Goal: Task Accomplishment & Management: Use online tool/utility

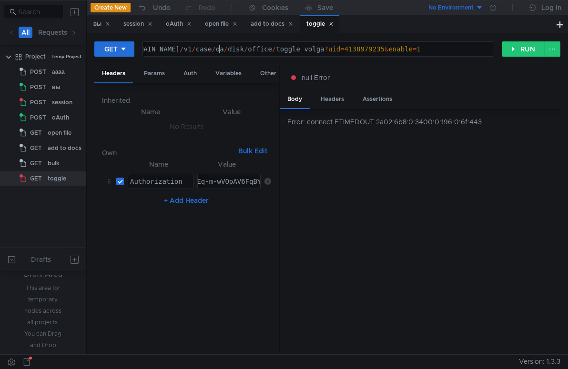
click at [220, 49] on div "https:// [DOMAIN_NAME] / v1 / case / qa / disk / office / toggle_volga ? uid = …" at bounding box center [303, 56] width 420 height 23
paste textarea "[URL][DOMAIN_NAME]"
click at [192, 50] on div "https:// [DOMAIN_NAME] / models-v2 ? m = mpfs / user - update - editor" at bounding box center [318, 56] width 350 height 23
type textarea "[URL][DOMAIN_NAME]"
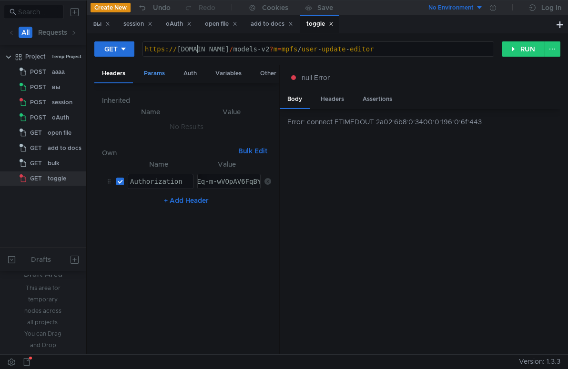
click at [160, 77] on div "Params" at bounding box center [154, 74] width 36 height 18
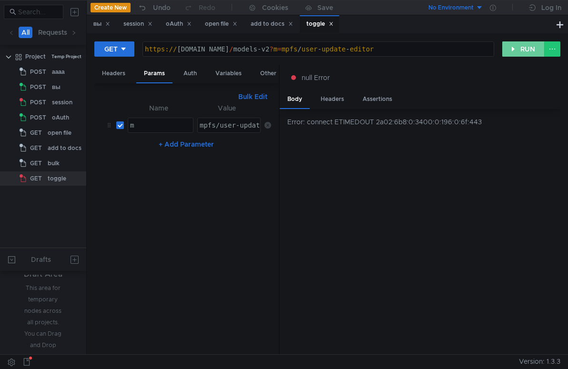
click at [511, 50] on button "RUN" at bounding box center [523, 48] width 42 height 15
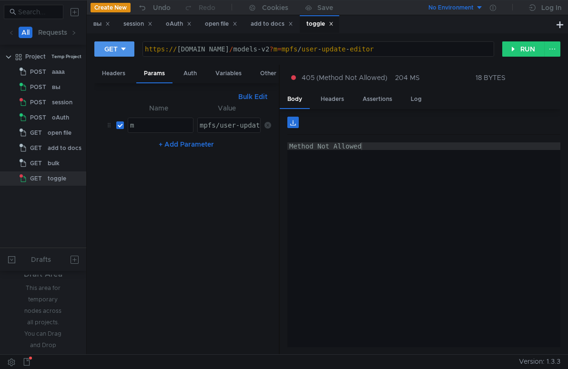
click at [120, 46] on icon at bounding box center [123, 49] width 7 height 7
click at [115, 81] on li "POST" at bounding box center [114, 84] width 41 height 15
click at [176, 209] on nz-table "Name Value m הההההההההההההההההההההההההההההההההההההההההההההההההההההההההההההההההה…" at bounding box center [186, 224] width 169 height 245
click at [194, 73] on div "Body" at bounding box center [191, 74] width 30 height 18
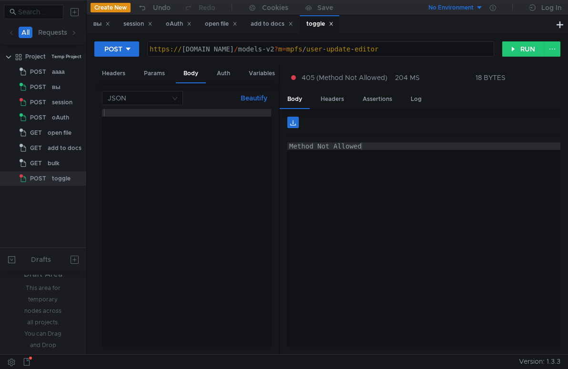
click at [152, 119] on div at bounding box center [186, 235] width 169 height 253
paste textarea "{"requestParams": {"useNewEditor": true}}"
click at [253, 97] on button "Beautify" at bounding box center [254, 97] width 34 height 11
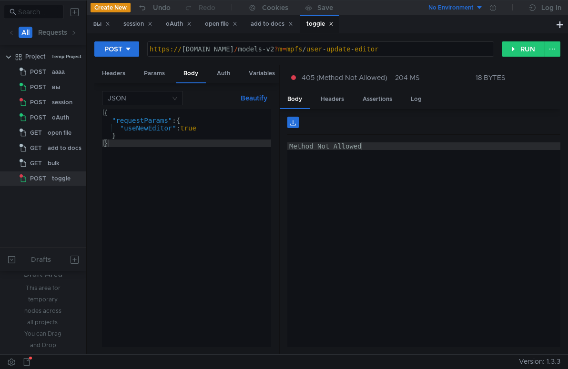
click at [181, 200] on div "{ "requestParams" : { "useNewEditor" : true } }" at bounding box center [186, 235] width 169 height 253
click at [173, 155] on div "{ "requestParams" : { "useNewEditor" : true } }" at bounding box center [186, 235] width 169 height 253
click at [412, 51] on div "https:// [DOMAIN_NAME] / models-v2 ? m = mpfs / user - update - editor" at bounding box center [321, 56] width 346 height 23
click at [251, 180] on div "{ "requestParams" : { "useNewEditor" : true } }" at bounding box center [186, 235] width 169 height 253
click at [160, 130] on div "{ "requestParams" : { "useNewEditor" : true } }" at bounding box center [186, 235] width 169 height 253
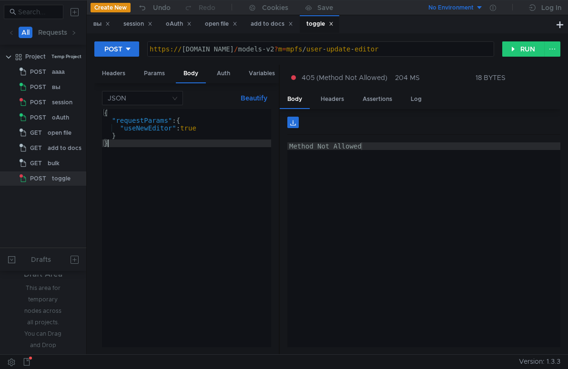
type textarea ""useNewEditor": true"
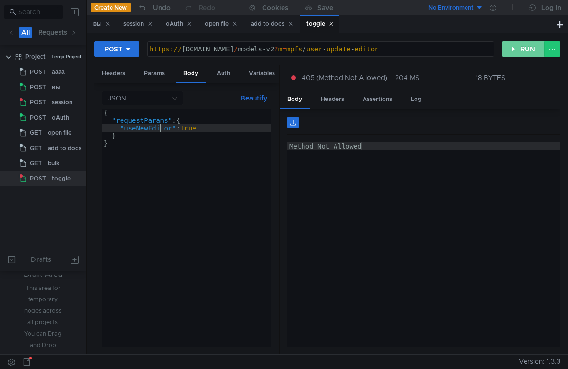
click at [521, 50] on button "RUN" at bounding box center [523, 48] width 42 height 15
type textarea "Unauthorized"
click at [346, 159] on div "Unauthorized" at bounding box center [423, 252] width 273 height 220
click at [518, 50] on button "RUN" at bounding box center [523, 48] width 42 height 15
click at [371, 192] on div "Unauthorized" at bounding box center [423, 252] width 273 height 220
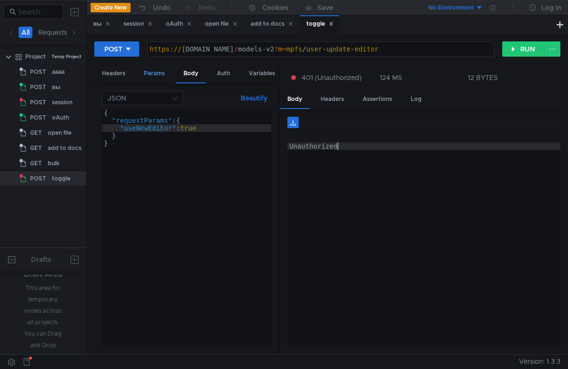
click at [155, 75] on div "Params" at bounding box center [154, 74] width 36 height 18
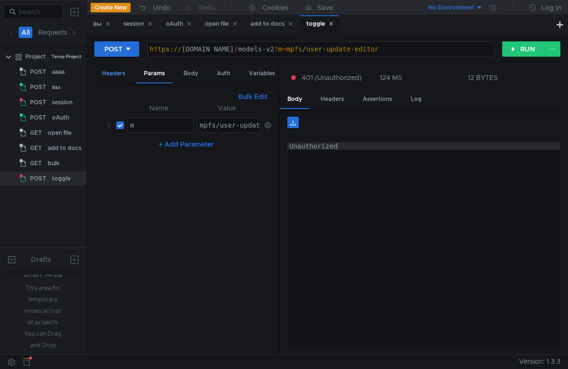
click at [115, 75] on div "Headers" at bounding box center [113, 74] width 39 height 18
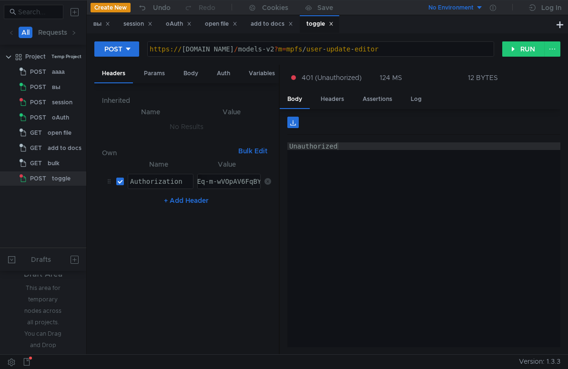
click at [230, 183] on div "y1_AQAD-qJSNPD_AAAcfgAAAAAARlkGAADpOMB-NqFIEq-m-wVOpAV6FqBYlA" at bounding box center [146, 189] width 248 height 23
drag, startPoint x: 237, startPoint y: 183, endPoint x: 167, endPoint y: 184, distance: 70.0
click at [167, 184] on tr "Authorization Authorization ההההההההההההההההההההההההההההההההההההההההההההההההההה…" at bounding box center [186, 181] width 169 height 23
click at [399, 231] on div "Unauthorized" at bounding box center [423, 252] width 273 height 220
click at [195, 77] on div "Body" at bounding box center [191, 74] width 30 height 18
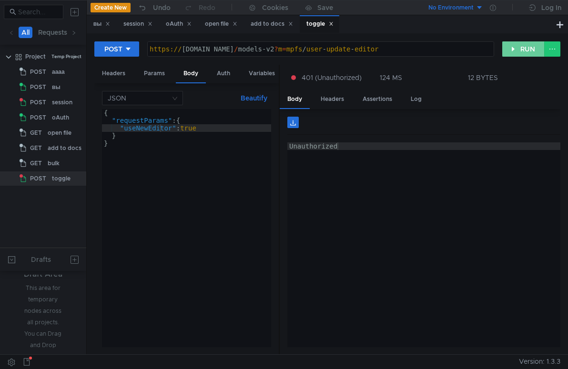
click at [523, 53] on button "RUN" at bounding box center [523, 48] width 42 height 15
type textarea "}"
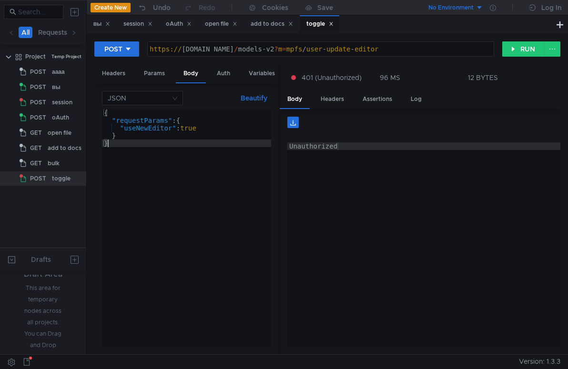
click at [180, 209] on div "{ "requestParams" : { "useNewEditor" : true } }" at bounding box center [186, 235] width 169 height 253
click at [405, 49] on div "https:// [DOMAIN_NAME] / models-v2 ? m = mpfs / user - update - editor" at bounding box center [321, 56] width 346 height 23
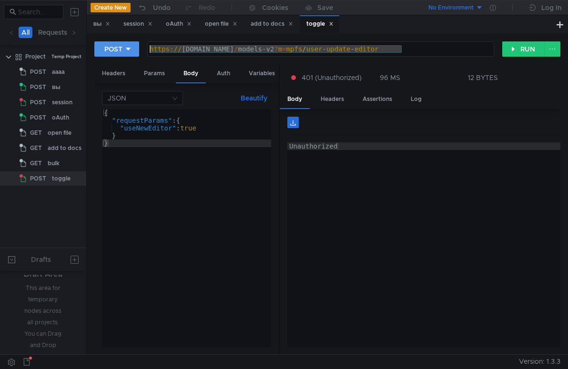
drag, startPoint x: 405, startPoint y: 49, endPoint x: 137, endPoint y: 56, distance: 267.7
click at [137, 56] on div "POST [URL][DOMAIN_NAME] https:// [DOMAIN_NAME] / models-v2 ? m = mpfs / user - …" at bounding box center [298, 49] width 408 height 16
click at [556, 50] on button at bounding box center [552, 48] width 16 height 15
click at [395, 240] on div at bounding box center [284, 184] width 568 height 369
drag, startPoint x: 437, startPoint y: 202, endPoint x: 409, endPoint y: 166, distance: 45.8
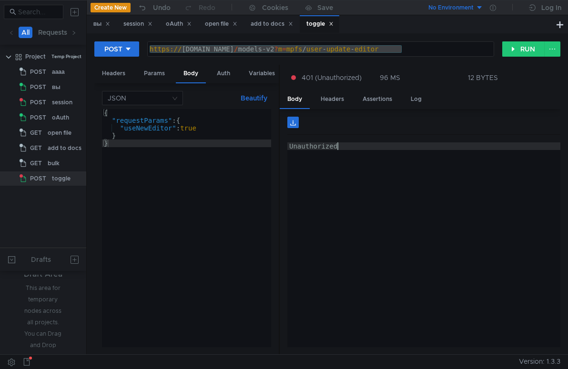
click at [437, 202] on div "Unauthorized" at bounding box center [423, 252] width 273 height 220
click at [336, 99] on div "Headers" at bounding box center [332, 99] width 39 height 18
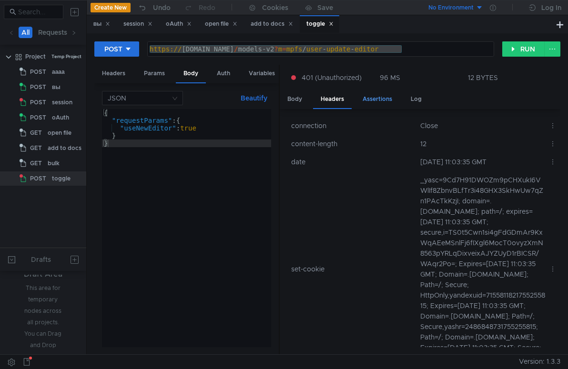
click at [376, 100] on div "Assertions" at bounding box center [377, 99] width 45 height 18
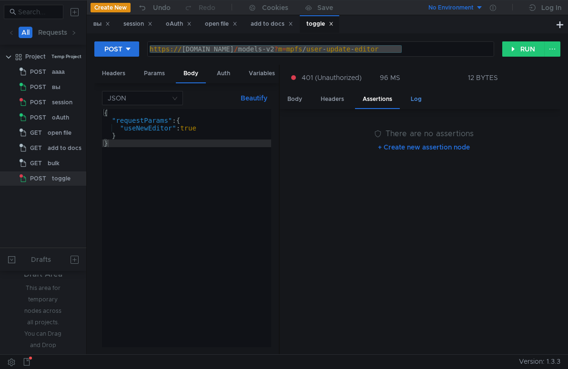
click at [419, 96] on div "Log" at bounding box center [416, 99] width 26 height 18
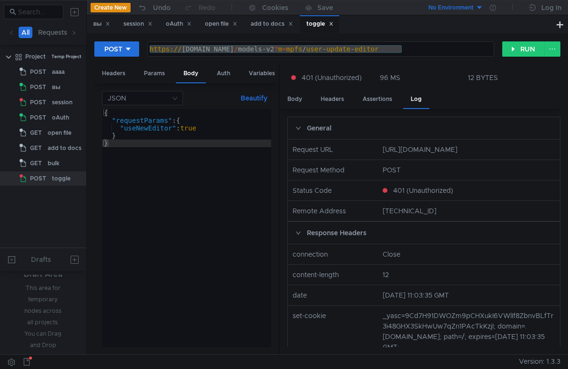
click at [215, 204] on div "{ "requestParams" : { "useNewEditor" : true } }" at bounding box center [186, 235] width 169 height 253
click at [408, 27] on div "вы session oAuth open file add to docs toggle" at bounding box center [320, 24] width 467 height 18
click at [220, 77] on div "Auth" at bounding box center [223, 74] width 29 height 18
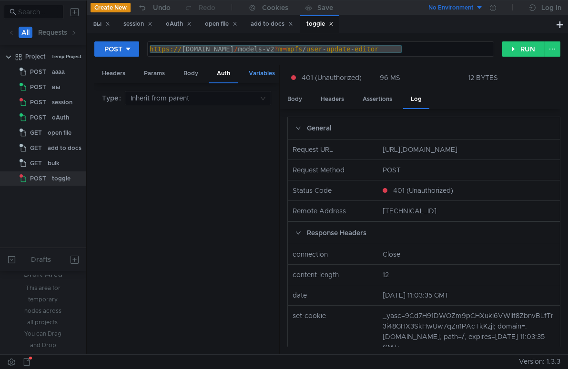
click at [252, 75] on div "Variables" at bounding box center [261, 74] width 41 height 18
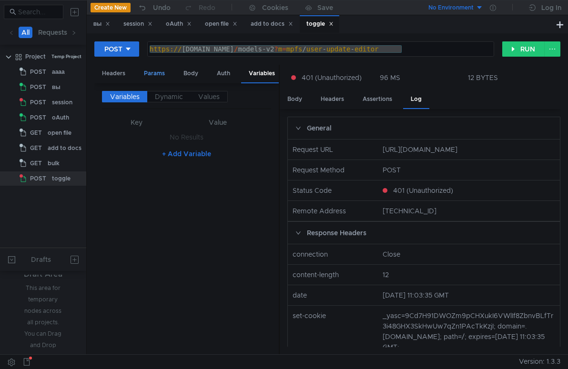
click at [151, 73] on div "Params" at bounding box center [154, 74] width 36 height 18
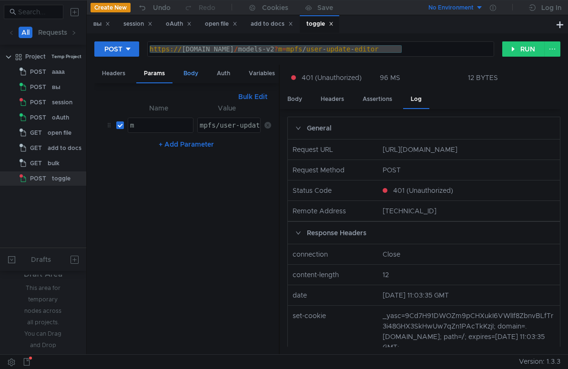
click at [190, 73] on div "Body" at bounding box center [191, 74] width 30 height 18
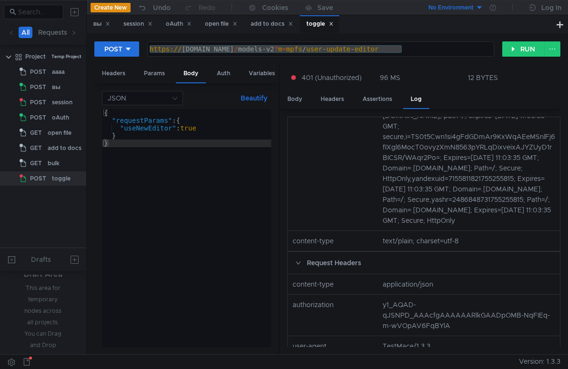
scroll to position [146, 0]
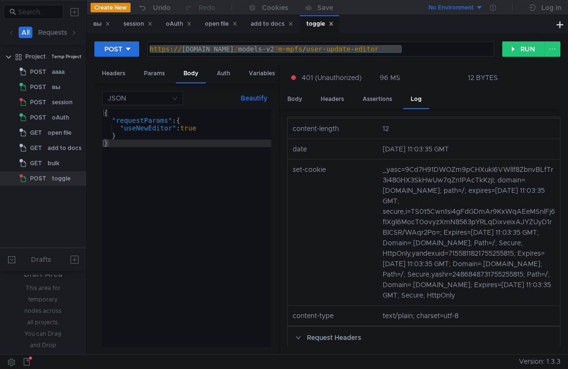
click at [483, 80] on div "12 BYTES" at bounding box center [483, 77] width 30 height 9
click at [478, 74] on div at bounding box center [284, 184] width 568 height 369
click at [440, 80] on app-menu-trigger "96 MS" at bounding box center [419, 77] width 81 height 10
click at [221, 210] on div "{ "requestParams" : { "useNewEditor" : true } }" at bounding box center [186, 235] width 169 height 253
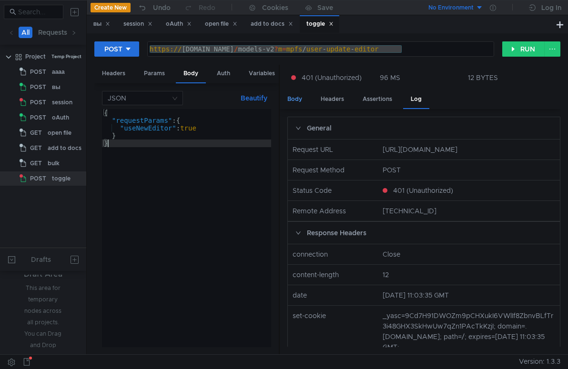
click at [295, 99] on div "Body" at bounding box center [295, 99] width 30 height 18
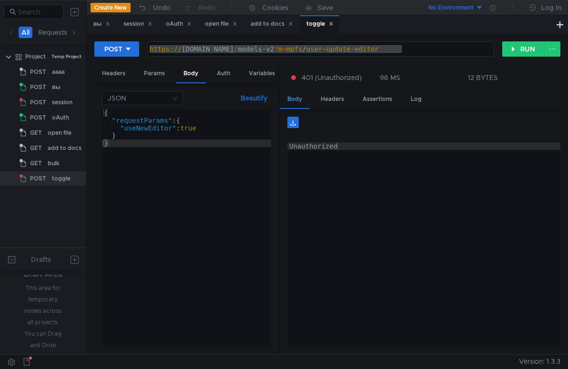
click at [303, 101] on div "Body" at bounding box center [295, 99] width 30 height 19
click at [333, 164] on div "Unauthorized" at bounding box center [423, 252] width 273 height 220
click at [327, 100] on div "Headers" at bounding box center [332, 99] width 39 height 18
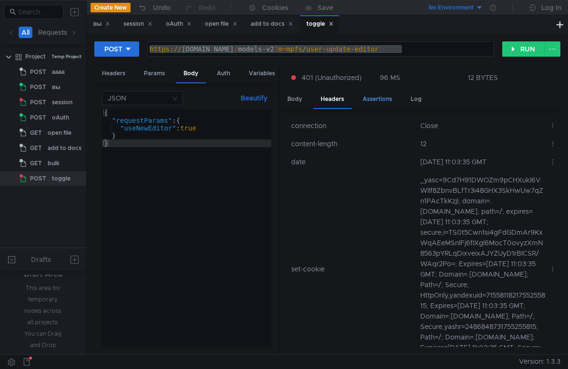
click at [379, 104] on div "Assertions" at bounding box center [377, 99] width 45 height 18
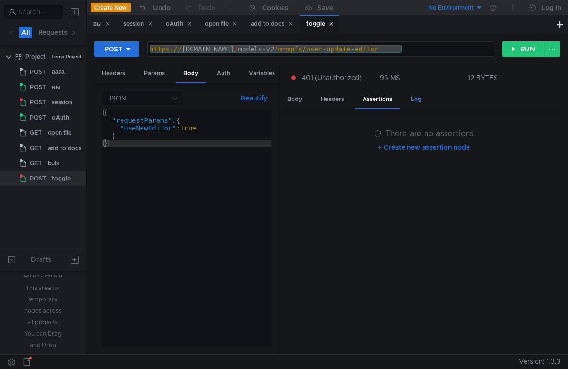
click at [419, 100] on div "Log" at bounding box center [416, 99] width 26 height 18
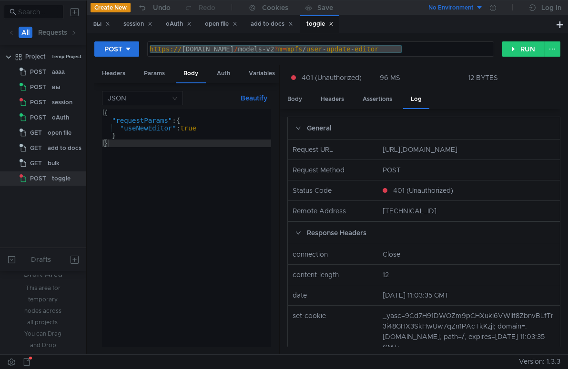
click at [306, 128] on div "General" at bounding box center [424, 128] width 272 height 22
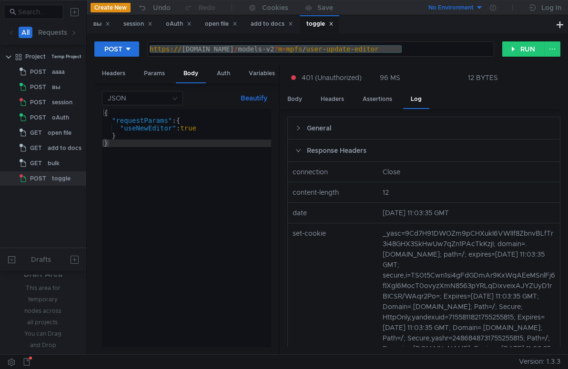
click at [305, 150] on div "Response Headers" at bounding box center [424, 151] width 272 height 22
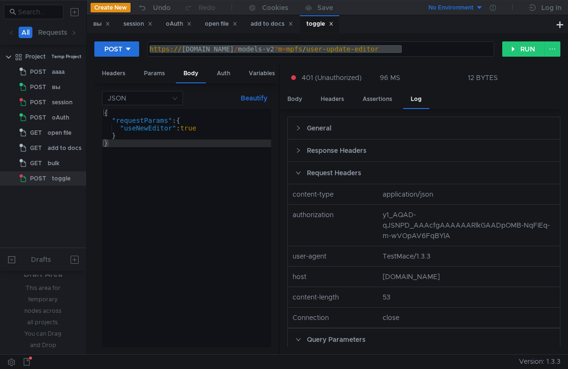
click at [309, 176] on div "Request Headers" at bounding box center [424, 173] width 272 height 22
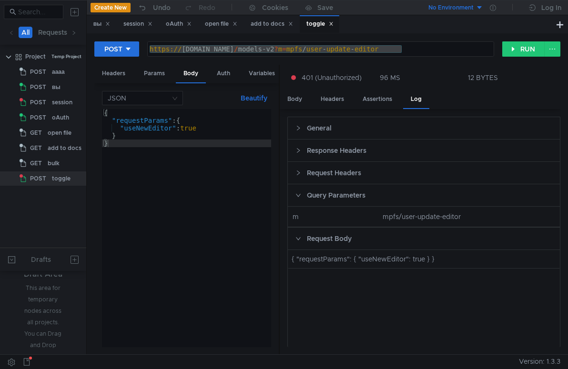
click at [312, 195] on div "Query Parameters" at bounding box center [424, 195] width 272 height 22
click at [313, 214] on div "Request Body" at bounding box center [424, 218] width 272 height 22
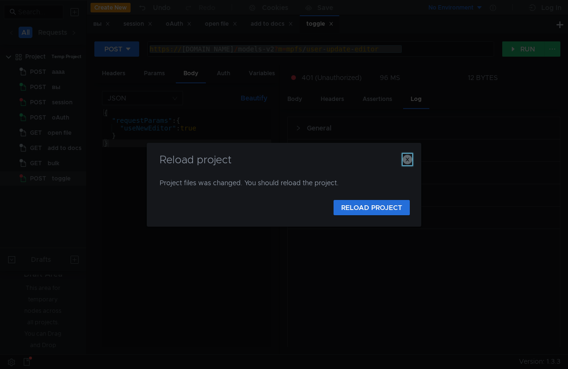
click at [409, 159] on icon "button" at bounding box center [407, 160] width 10 height 10
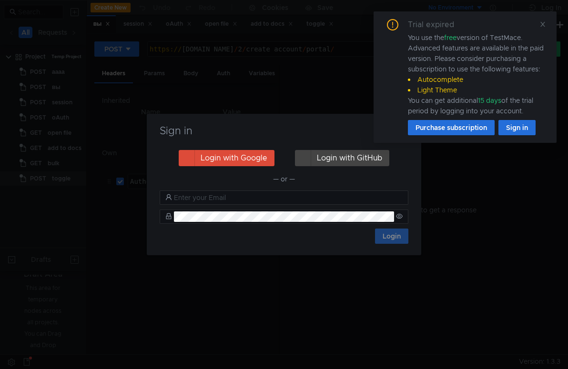
click at [543, 25] on icon at bounding box center [542, 24] width 7 height 7
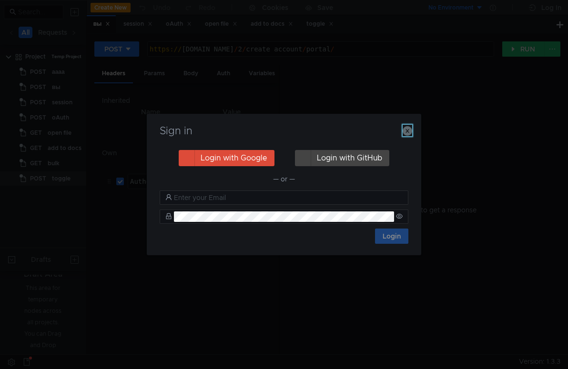
click at [403, 130] on icon "button" at bounding box center [407, 131] width 10 height 10
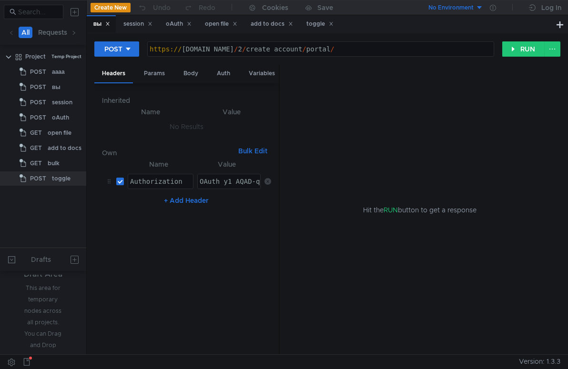
click at [106, 283] on nz-table "Name Value Authorization הההההההההההההההההההההההההההההההההההההההההההההההההההההה…" at bounding box center [186, 253] width 169 height 189
click at [320, 23] on div "toggle" at bounding box center [319, 24] width 27 height 10
click at [165, 76] on div "Params" at bounding box center [154, 74] width 36 height 18
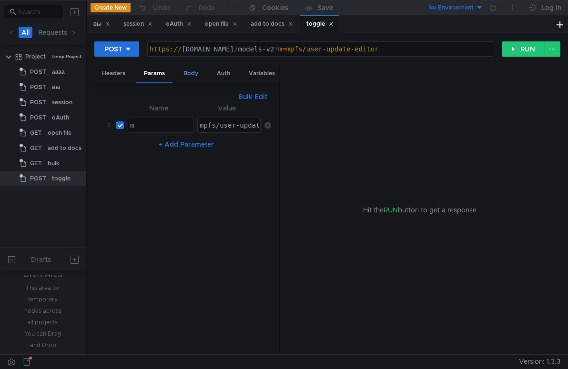
click at [197, 75] on div "Body" at bounding box center [191, 74] width 30 height 18
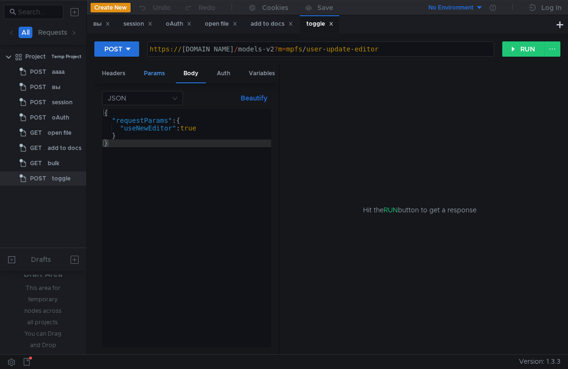
click at [161, 74] on div "Params" at bounding box center [154, 74] width 36 height 18
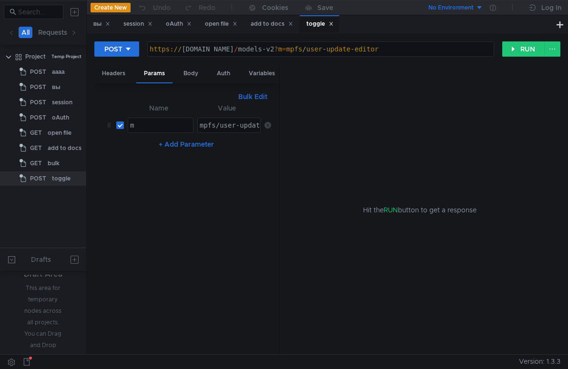
type textarea "mpfs/user-update-editor"
drag, startPoint x: 210, startPoint y: 127, endPoint x: 350, endPoint y: 131, distance: 140.5
click at [350, 131] on as-split "Headers Params Body Auth Variables Other Bulk Edit XXXXXXXXXXXXXXXXXXXXXXXXXXXX…" at bounding box center [327, 210] width 466 height 290
click at [201, 71] on div "Body" at bounding box center [191, 74] width 30 height 18
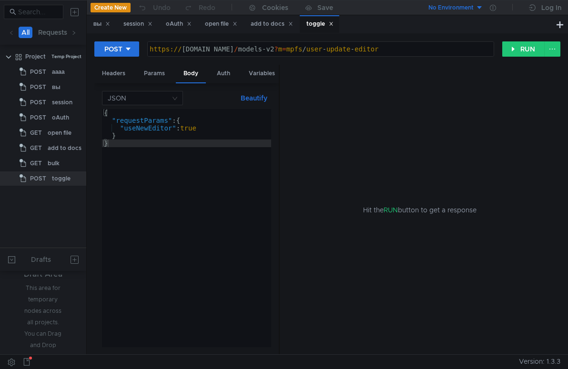
click at [521, 60] on div "POST https:// docs2.dst.yandex.ru / models-v2 ? m = mpfs / user - update - edit…" at bounding box center [327, 53] width 466 height 24
click at [516, 51] on button "RUN" at bounding box center [523, 48] width 42 height 15
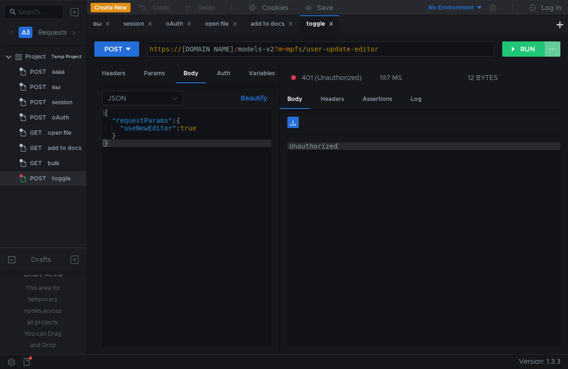
click at [552, 53] on button at bounding box center [552, 48] width 16 height 15
click at [409, 221] on div at bounding box center [284, 184] width 568 height 369
type textarea "[URL][DOMAIN_NAME]"
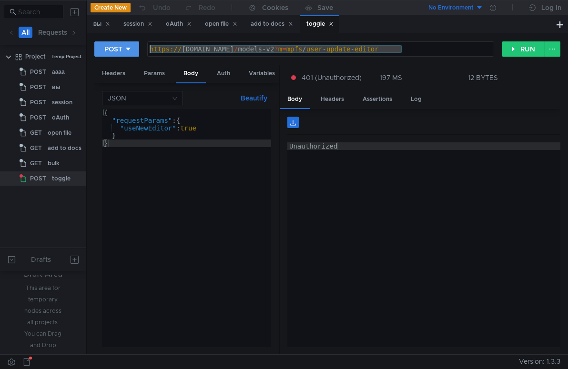
drag, startPoint x: 409, startPoint y: 48, endPoint x: 137, endPoint y: 51, distance: 271.9
click at [137, 51] on div "POST [URL][DOMAIN_NAME] https:// [DOMAIN_NAME] / models-v2 ? m = mpfs / user - …" at bounding box center [298, 49] width 408 height 16
click at [108, 76] on div "Headers" at bounding box center [113, 74] width 39 height 18
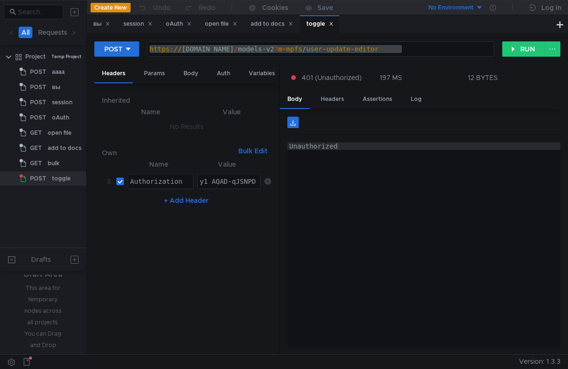
type textarea "Authorization"
click at [147, 182] on div "Authorization" at bounding box center [160, 189] width 65 height 23
type textarea "y1_AQAD-qJSNPD_AAAcfgAAAAAARlkGAADpOMB-NqFIEq-m-wVOpAV6FqBYlA"
click at [218, 180] on div "y1_AQAD-qJSNPD_AAAcfgAAAAAARlkGAADpOMB-NqFIEq-m-wVOpAV6FqBYlA" at bounding box center [322, 189] width 248 height 23
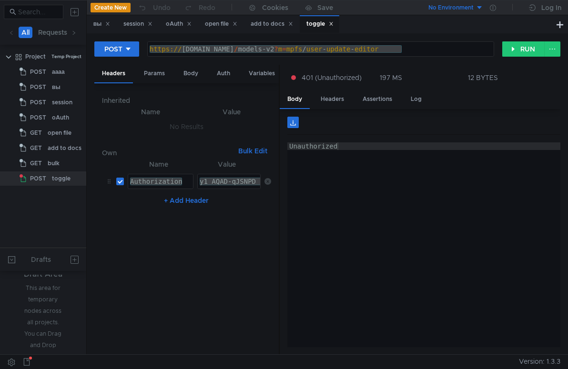
type textarea "Unauthorized"
click at [326, 250] on div "Unauthorized" at bounding box center [423, 252] width 273 height 220
click at [254, 232] on nz-table "Name Value Authorization Authorization הההההההההההההההההההההההההההההההההההההההה…" at bounding box center [186, 253] width 169 height 189
click at [185, 75] on div "Body" at bounding box center [191, 74] width 30 height 18
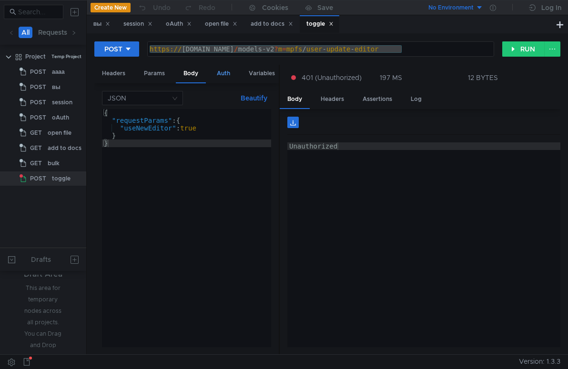
click at [230, 73] on div "Auth" at bounding box center [223, 74] width 29 height 18
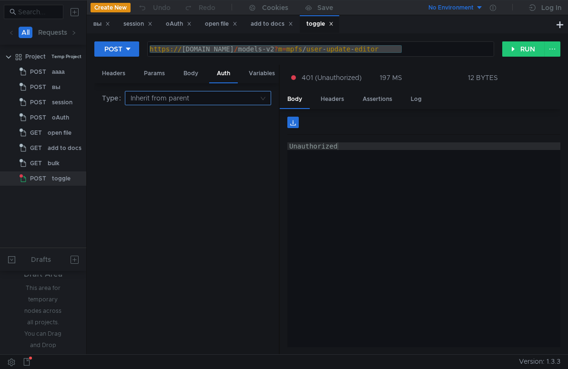
click at [171, 99] on input at bounding box center [194, 97] width 128 height 13
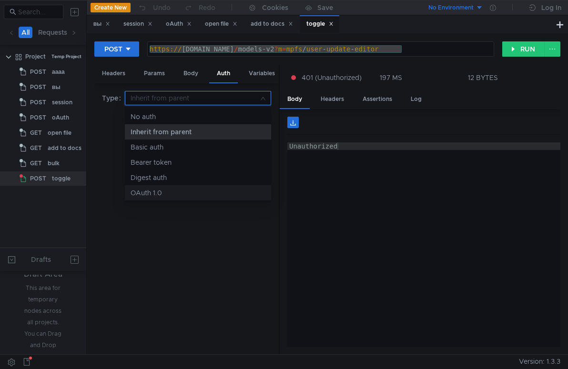
click at [179, 236] on div at bounding box center [284, 184] width 568 height 369
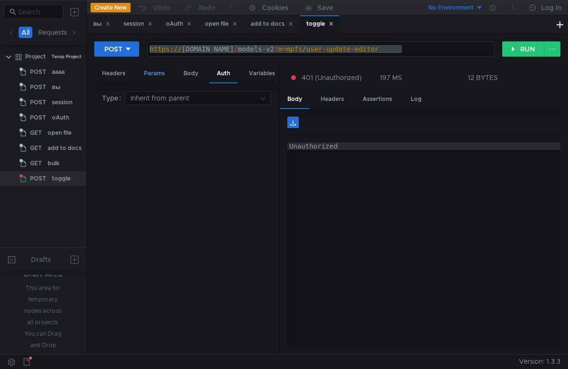
click at [159, 73] on div "Params" at bounding box center [154, 74] width 36 height 18
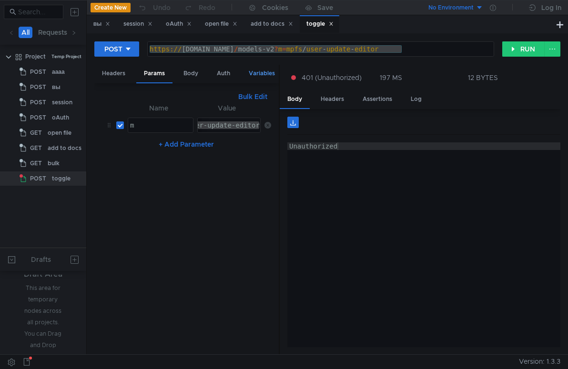
click at [244, 71] on div "Variables" at bounding box center [261, 74] width 41 height 18
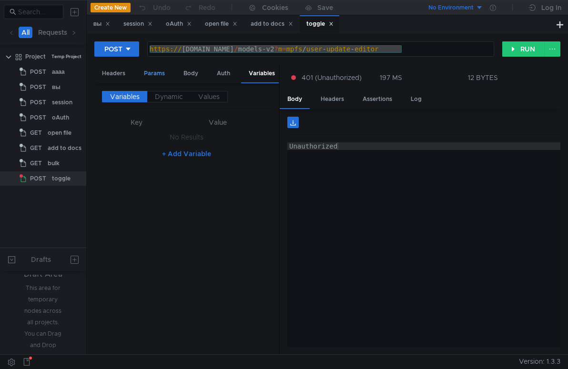
click at [161, 77] on div "Params" at bounding box center [154, 74] width 36 height 18
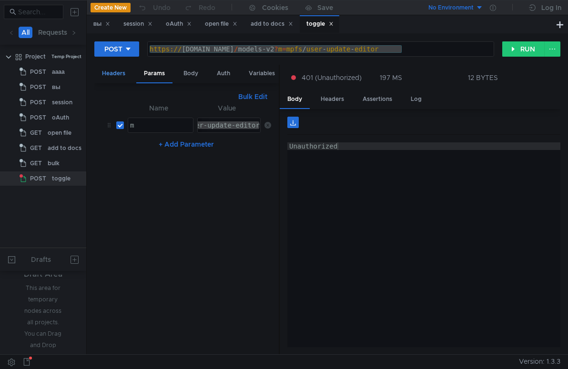
click at [113, 70] on div "Headers" at bounding box center [113, 74] width 39 height 18
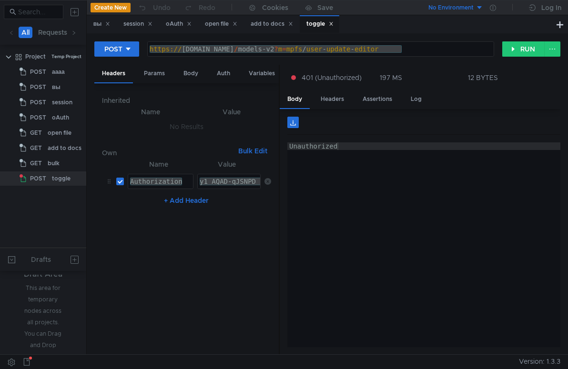
click at [151, 244] on nz-table "Name Value Authorization Authorization הההההההההההההההההההההההההההההההההההההההה…" at bounding box center [186, 253] width 169 height 189
click at [218, 70] on div "Auth" at bounding box center [223, 74] width 29 height 18
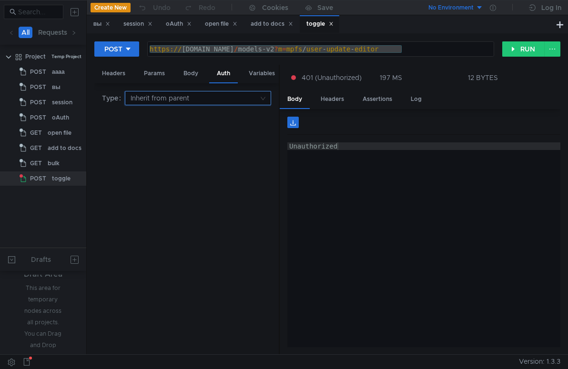
click at [178, 98] on input at bounding box center [194, 97] width 128 height 13
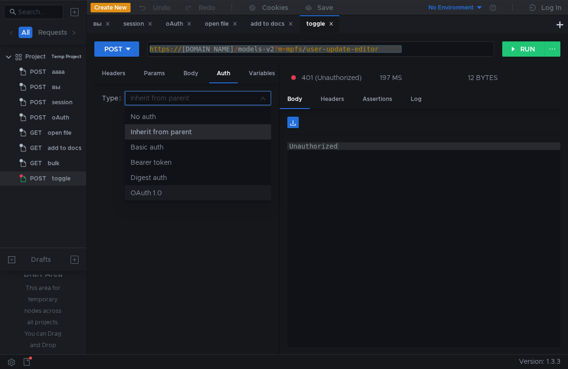
click at [167, 194] on div "OAuth 1.0" at bounding box center [197, 193] width 135 height 10
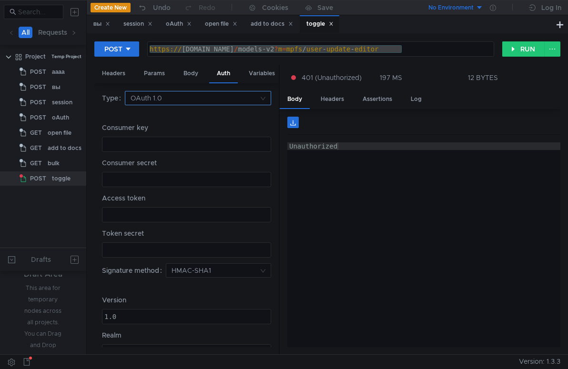
click at [225, 101] on input at bounding box center [194, 97] width 128 height 13
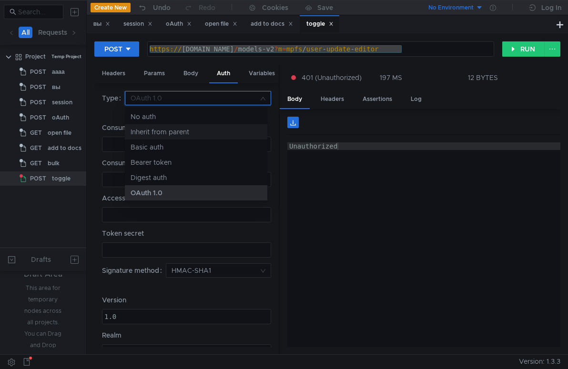
click at [187, 127] on div "Inherit from parent" at bounding box center [195, 132] width 131 height 10
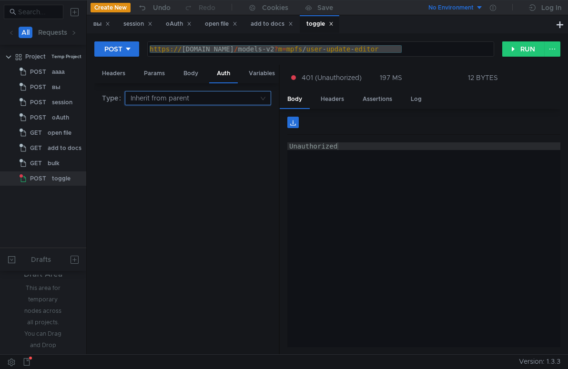
click at [199, 100] on input at bounding box center [194, 97] width 128 height 13
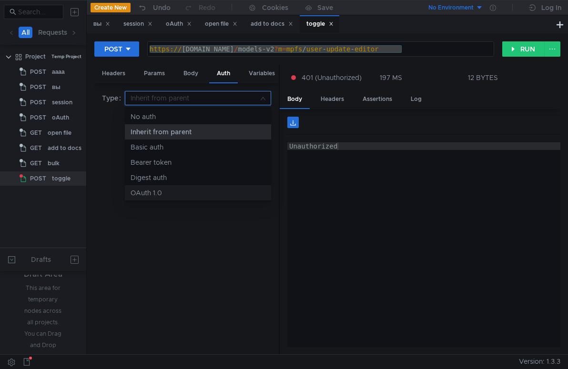
click at [186, 233] on div at bounding box center [284, 184] width 568 height 369
